Goal: Task Accomplishment & Management: Use online tool/utility

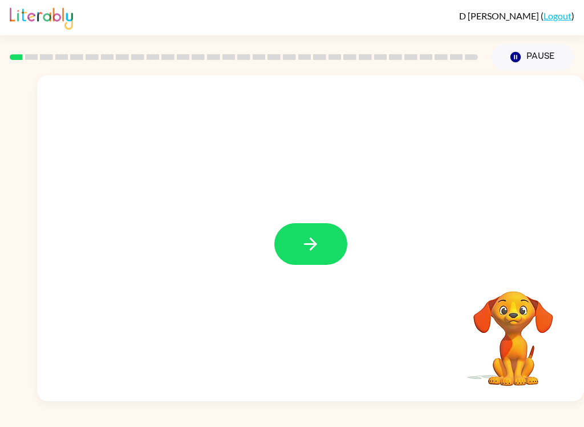
click at [346, 251] on button "button" at bounding box center [310, 244] width 73 height 42
click at [351, 255] on div at bounding box center [310, 238] width 547 height 326
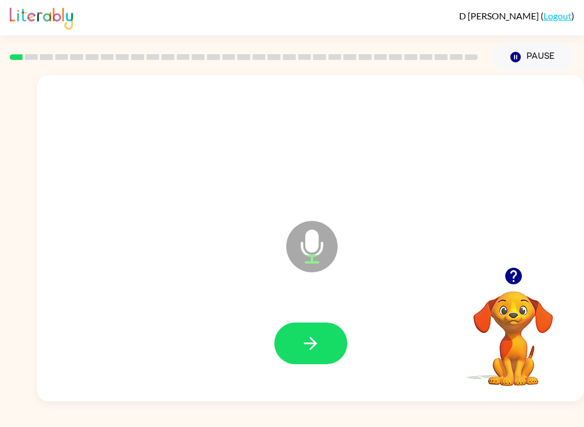
click at [438, 289] on button "button" at bounding box center [513, 275] width 29 height 29
click at [337, 328] on button "button" at bounding box center [310, 343] width 73 height 42
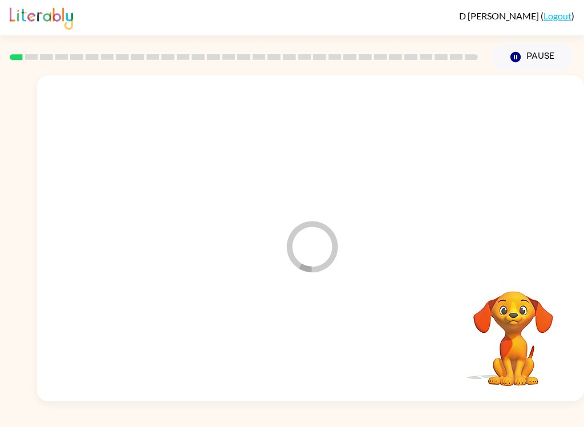
click at [337, 328] on div at bounding box center [311, 344] width 524 height 94
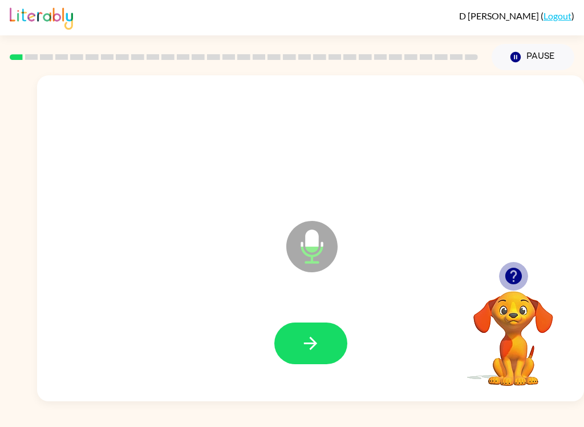
click at [438, 285] on icon "button" at bounding box center [514, 276] width 20 height 20
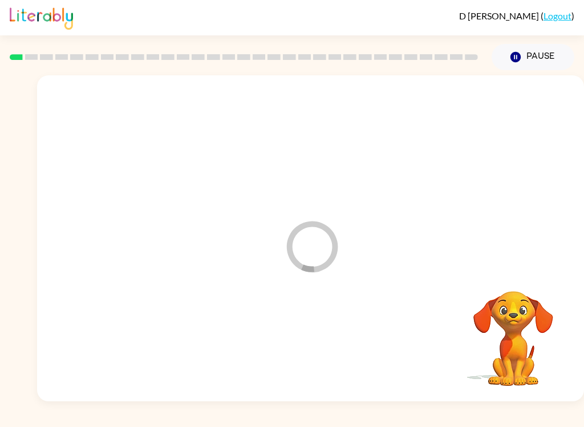
click at [308, 340] on div at bounding box center [311, 344] width 524 height 94
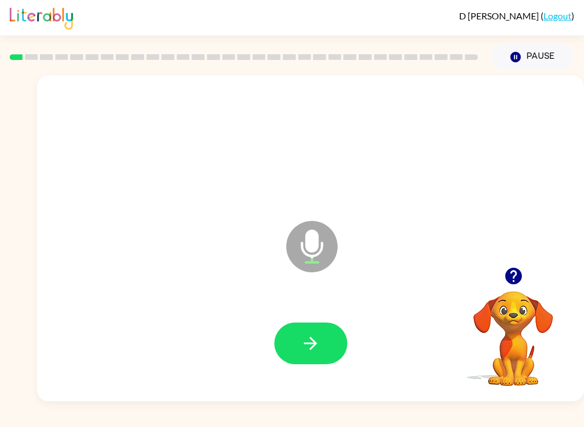
click at [286, 317] on div at bounding box center [311, 344] width 524 height 94
click at [284, 342] on button "button" at bounding box center [310, 343] width 73 height 42
click at [438, 267] on icon "button" at bounding box center [514, 276] width 20 height 20
click at [438, 268] on div at bounding box center [514, 275] width 114 height 29
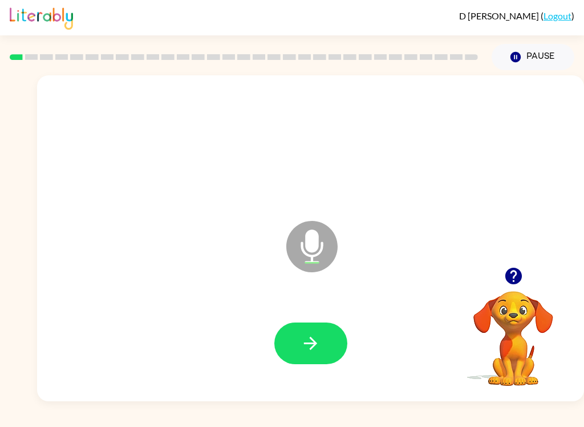
click at [438, 289] on button "button" at bounding box center [513, 275] width 29 height 29
click at [438, 288] on video "Your browser must support playing .mp4 files to use Literably. Please try using…" at bounding box center [514, 330] width 114 height 114
click at [438, 280] on icon "button" at bounding box center [513, 276] width 17 height 17
click at [305, 346] on icon "button" at bounding box center [311, 343] width 20 height 20
click at [322, 344] on button "button" at bounding box center [310, 343] width 73 height 42
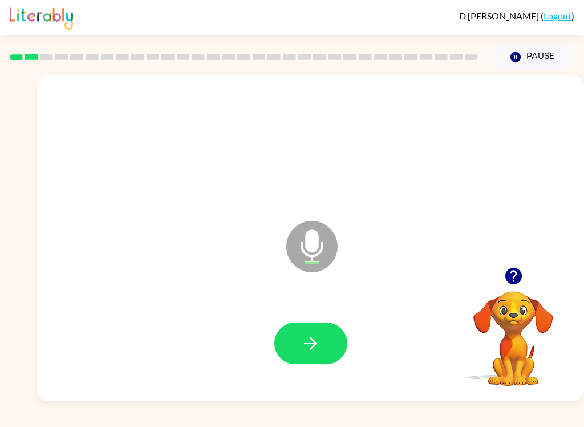
click at [438, 271] on icon "button" at bounding box center [513, 276] width 17 height 17
click at [299, 338] on button "button" at bounding box center [310, 343] width 73 height 42
click at [438, 272] on icon "button" at bounding box center [513, 276] width 17 height 17
click at [438, 274] on icon "button" at bounding box center [513, 276] width 17 height 17
click at [313, 340] on icon "button" at bounding box center [310, 343] width 13 height 13
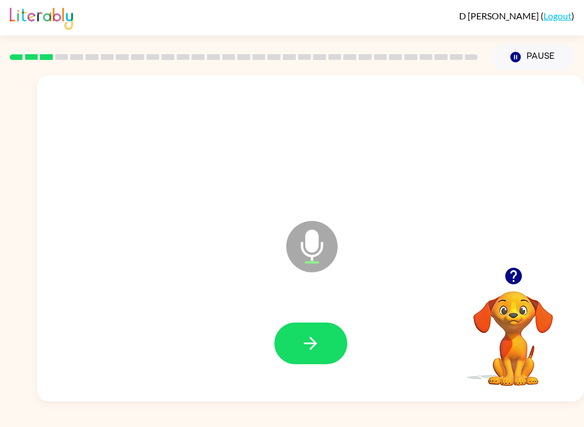
click at [438, 301] on video "Your browser must support playing .mp4 files to use Literably. Please try using…" at bounding box center [514, 330] width 114 height 114
click at [438, 279] on icon "button" at bounding box center [513, 276] width 17 height 17
click at [309, 347] on icon "button" at bounding box center [311, 343] width 20 height 20
click at [301, 338] on icon "button" at bounding box center [311, 343] width 20 height 20
click at [438, 278] on icon "button" at bounding box center [513, 276] width 17 height 17
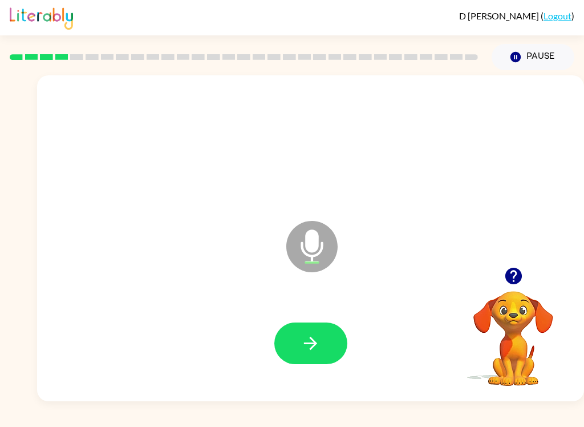
click at [320, 349] on icon "button" at bounding box center [311, 343] width 20 height 20
click at [438, 401] on div "Microphone The Microphone is here when it is your turn to talk" at bounding box center [310, 238] width 547 height 326
click at [313, 340] on icon "button" at bounding box center [310, 343] width 13 height 13
click at [293, 342] on button "button" at bounding box center [310, 343] width 73 height 42
click at [301, 355] on button "button" at bounding box center [310, 343] width 73 height 42
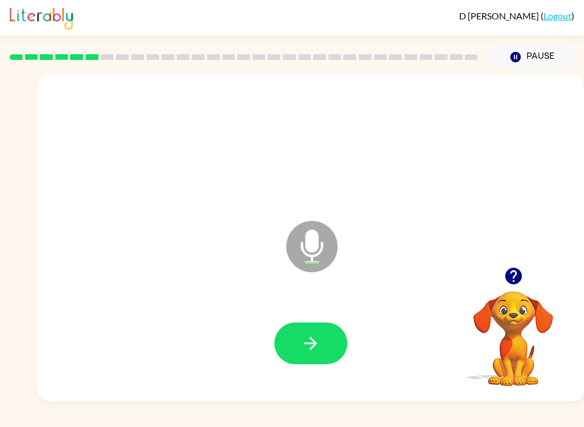
click at [310, 346] on icon "button" at bounding box center [311, 343] width 20 height 20
click at [312, 356] on button "button" at bounding box center [310, 343] width 73 height 42
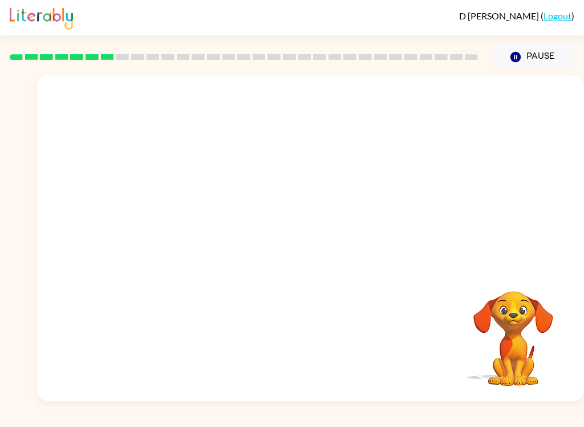
click at [438, 338] on video "Your browser must support playing .mp4 files to use Literably. Please try using…" at bounding box center [514, 330] width 114 height 114
click at [438, 330] on video "Your browser must support playing .mp4 files to use Literably. Please try using…" at bounding box center [514, 330] width 114 height 114
click at [438, 326] on video "Your browser must support playing .mp4 files to use Literably. Please try using…" at bounding box center [514, 330] width 114 height 114
click at [438, 317] on video "Your browser must support playing .mp4 files to use Literably. Please try using…" at bounding box center [514, 330] width 114 height 114
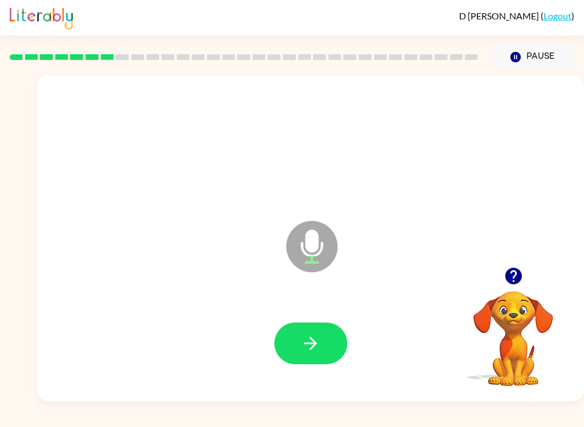
click at [438, 272] on icon "button" at bounding box center [514, 276] width 20 height 20
click at [438, 416] on div "D Isagholian ( Logout ) Pause Pause Microphone The Microphone is here when it i…" at bounding box center [292, 213] width 584 height 427
click at [438, 273] on icon "button" at bounding box center [514, 276] width 20 height 20
click at [290, 330] on button "button" at bounding box center [310, 343] width 73 height 42
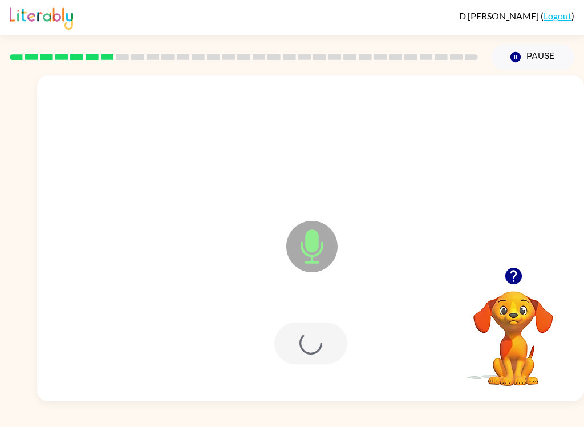
click at [308, 333] on div at bounding box center [310, 343] width 73 height 42
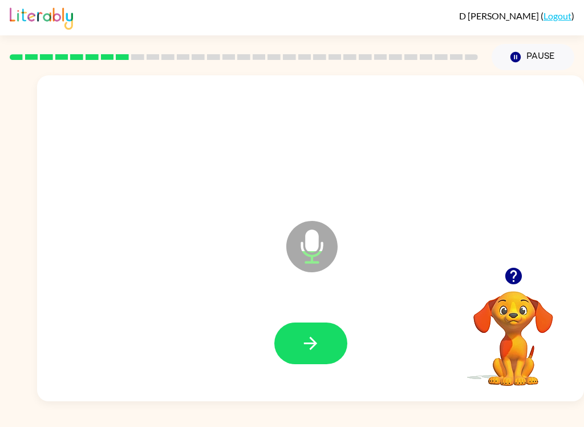
click at [438, 276] on icon "button" at bounding box center [514, 276] width 20 height 20
click at [303, 362] on button "button" at bounding box center [310, 343] width 73 height 42
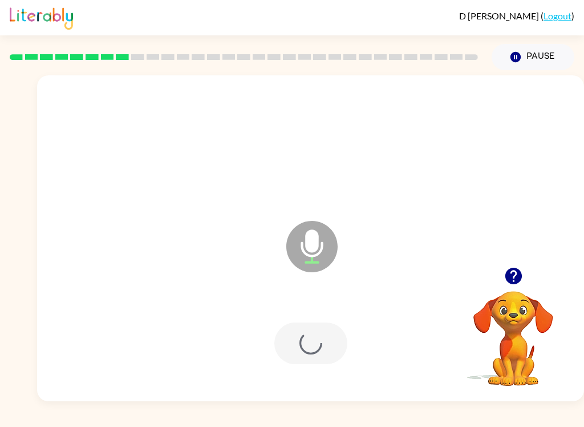
click at [305, 365] on div at bounding box center [311, 344] width 524 height 94
click at [313, 363] on div at bounding box center [310, 343] width 73 height 42
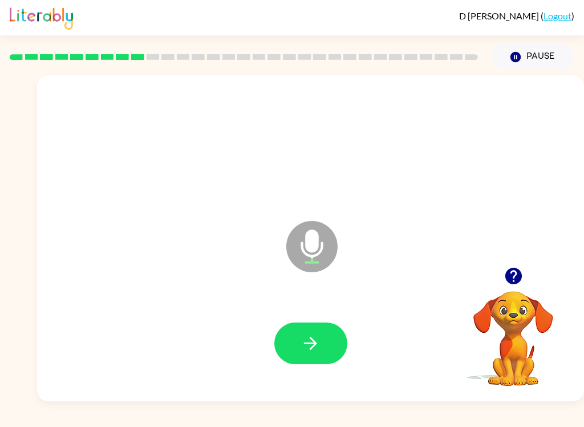
click at [438, 272] on icon "button" at bounding box center [513, 276] width 17 height 17
click at [438, 272] on div "Microphone The Microphone is here when it is your turn to talk" at bounding box center [310, 238] width 547 height 326
click at [308, 350] on icon "button" at bounding box center [311, 343] width 20 height 20
click at [308, 350] on div at bounding box center [310, 343] width 73 height 42
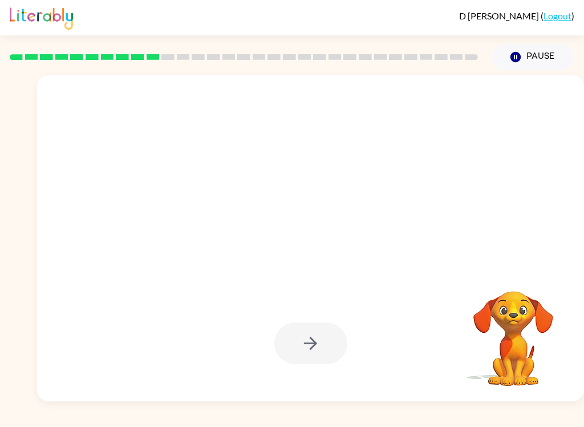
click at [1, 237] on div "Your browser must support playing .mp4 files to use Literably. Please try using…" at bounding box center [292, 235] width 584 height 331
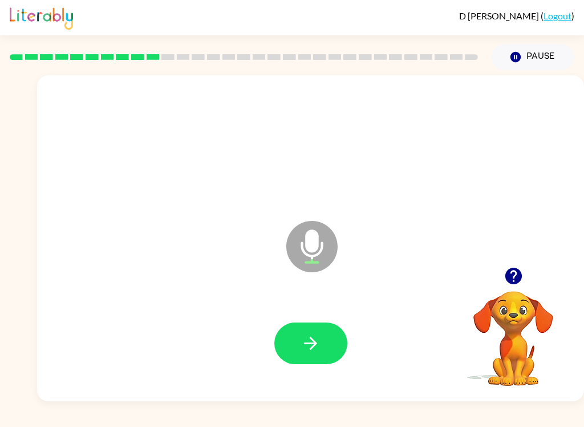
click at [438, 261] on div "Microphone The Microphone is here when it is your turn to talk" at bounding box center [310, 238] width 547 height 326
click at [438, 278] on icon "button" at bounding box center [513, 276] width 17 height 17
click at [326, 335] on button "button" at bounding box center [310, 343] width 73 height 42
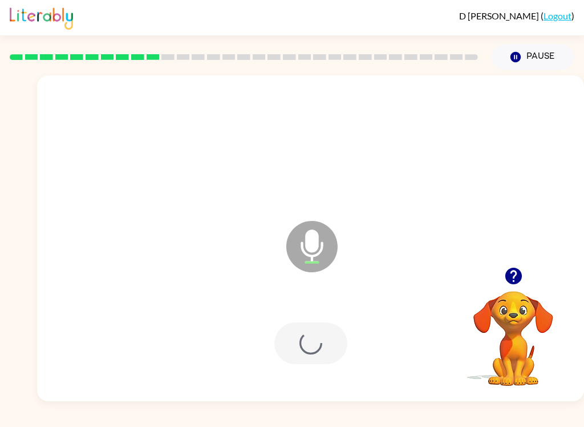
click at [326, 335] on div at bounding box center [310, 343] width 73 height 42
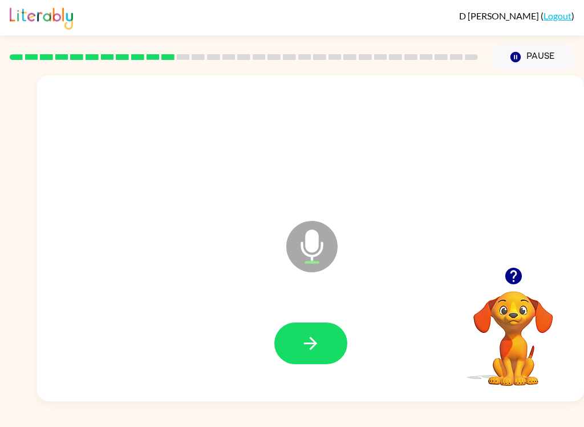
click at [308, 329] on button "button" at bounding box center [310, 343] width 73 height 42
click at [438, 274] on icon "button" at bounding box center [513, 276] width 17 height 17
click at [438, 274] on video "Your browser must support playing .mp4 files to use Literably. Please try using…" at bounding box center [514, 330] width 114 height 114
click at [438, 274] on icon "button" at bounding box center [514, 276] width 20 height 20
click at [305, 350] on icon "button" at bounding box center [311, 343] width 20 height 20
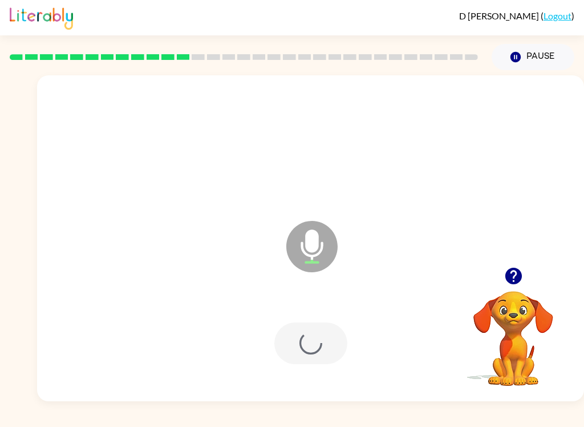
click at [335, 342] on div at bounding box center [310, 343] width 73 height 42
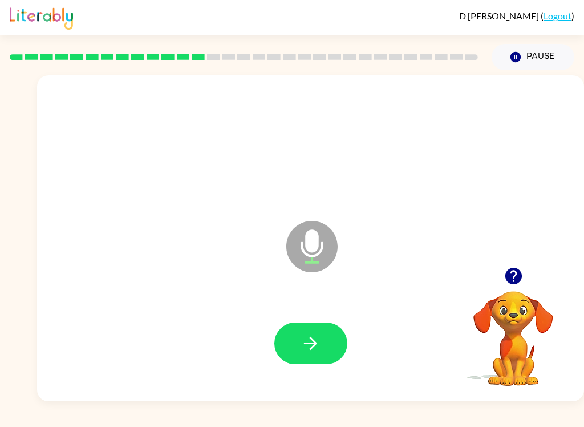
click at [438, 264] on button "button" at bounding box center [513, 275] width 29 height 29
click at [438, 264] on div "Microphone The Microphone is here when it is your turn to talk" at bounding box center [310, 238] width 547 height 326
click at [438, 274] on icon "button" at bounding box center [513, 276] width 17 height 17
click at [298, 350] on button "button" at bounding box center [310, 343] width 73 height 42
click at [438, 278] on icon "button" at bounding box center [513, 276] width 17 height 17
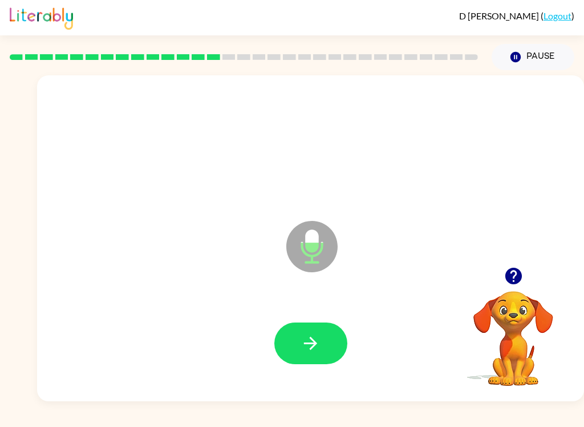
click at [318, 337] on icon "button" at bounding box center [311, 343] width 20 height 20
click at [438, 274] on icon "button" at bounding box center [513, 276] width 17 height 17
click at [305, 338] on icon "button" at bounding box center [311, 343] width 20 height 20
click at [438, 270] on icon "button" at bounding box center [513, 276] width 17 height 17
click at [315, 353] on icon "button" at bounding box center [311, 343] width 20 height 20
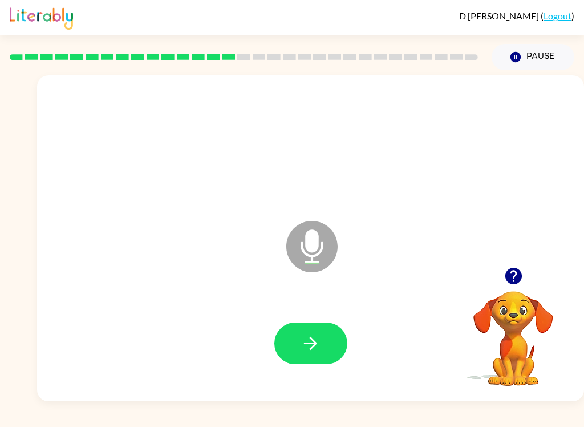
click at [312, 326] on button "button" at bounding box center [310, 343] width 73 height 42
click at [316, 340] on icon "button" at bounding box center [311, 343] width 20 height 20
click at [324, 339] on button "button" at bounding box center [310, 343] width 73 height 42
click at [438, 280] on button "button" at bounding box center [513, 275] width 29 height 29
click at [313, 348] on icon "button" at bounding box center [310, 343] width 13 height 13
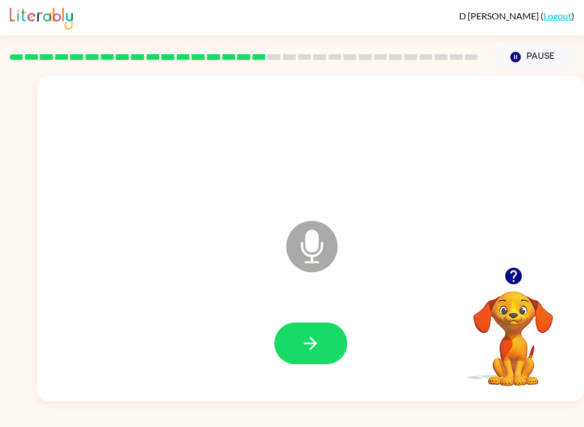
click at [324, 340] on button "button" at bounding box center [310, 343] width 73 height 42
click at [309, 340] on icon "button" at bounding box center [311, 343] width 20 height 20
click at [289, 353] on button "button" at bounding box center [310, 343] width 73 height 42
click at [438, 276] on icon "button" at bounding box center [514, 276] width 20 height 20
click at [438, 264] on button "button" at bounding box center [513, 275] width 29 height 29
